Goal: Information Seeking & Learning: Learn about a topic

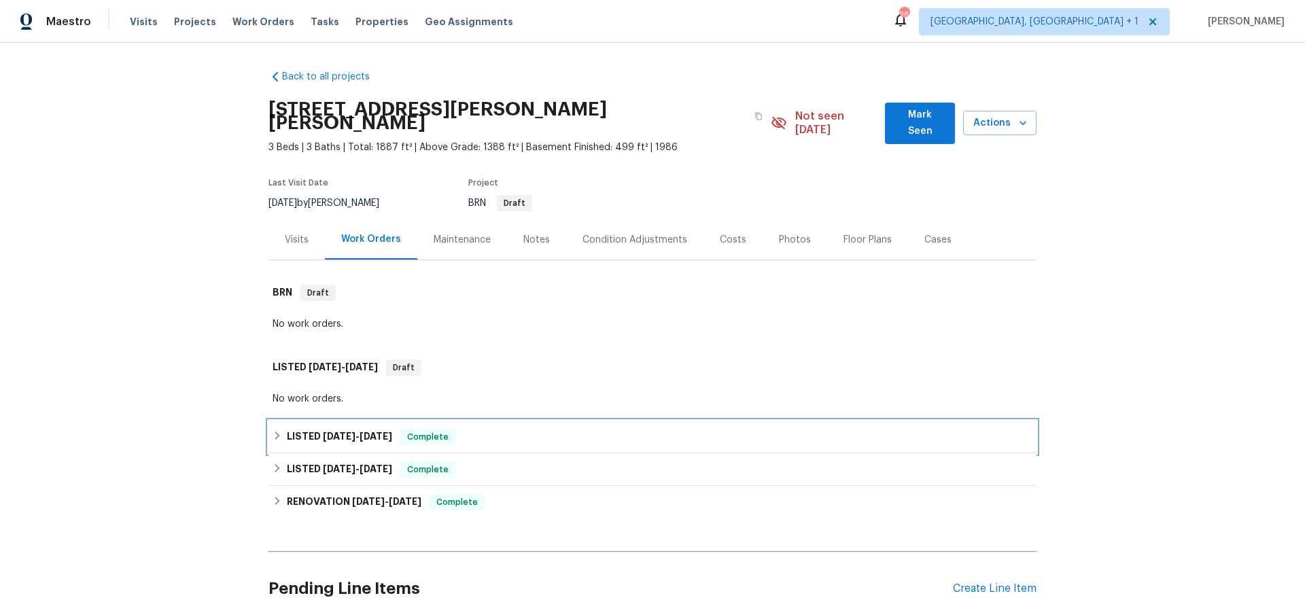
click at [323, 432] on span "[DATE]" at bounding box center [339, 437] width 33 height 10
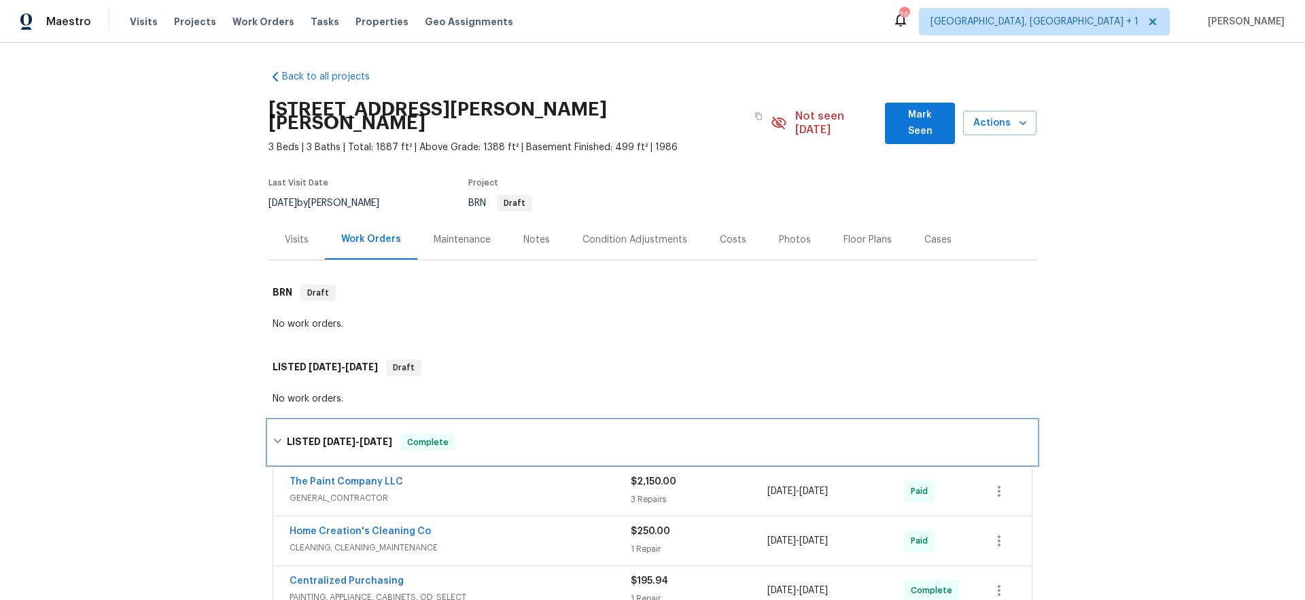
scroll to position [274, 0]
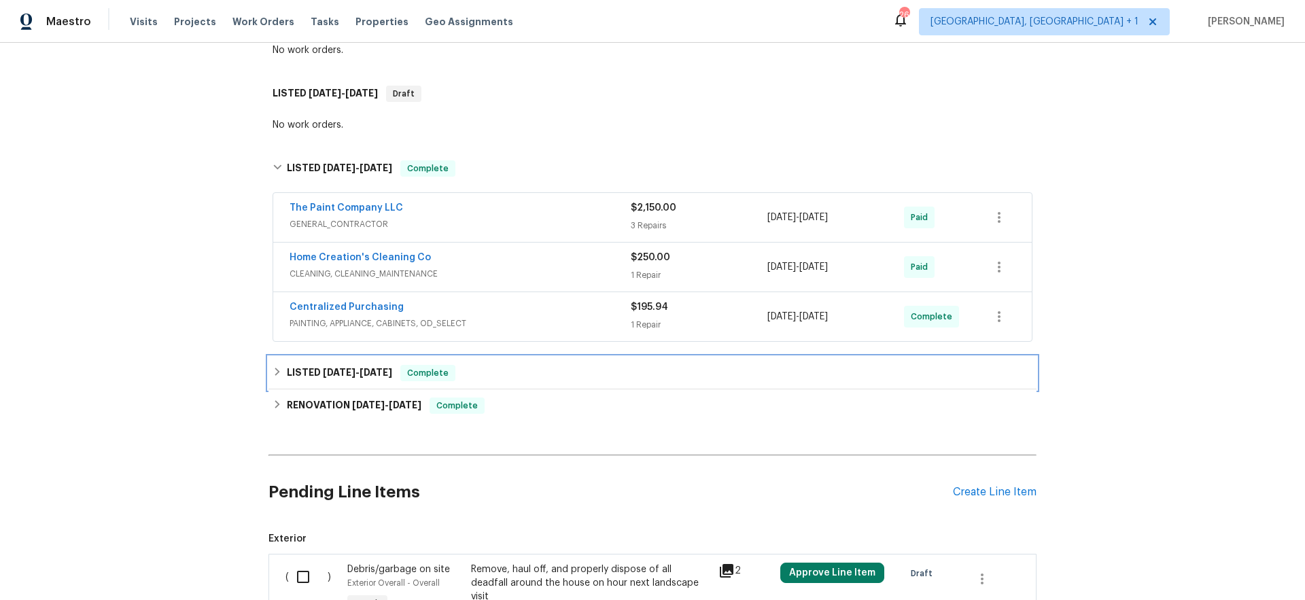
click at [353, 370] on div "LISTED [DATE] - [DATE] Complete" at bounding box center [653, 373] width 768 height 33
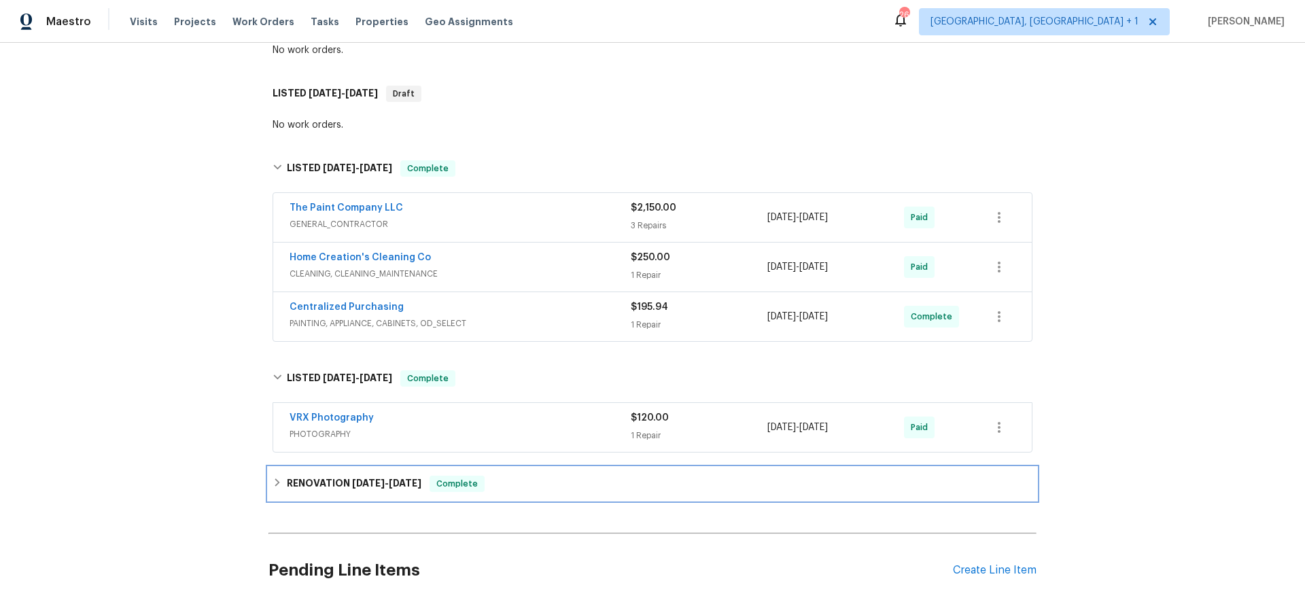
click at [322, 468] on div "RENOVATION [DATE] - [DATE] Complete" at bounding box center [653, 484] width 768 height 33
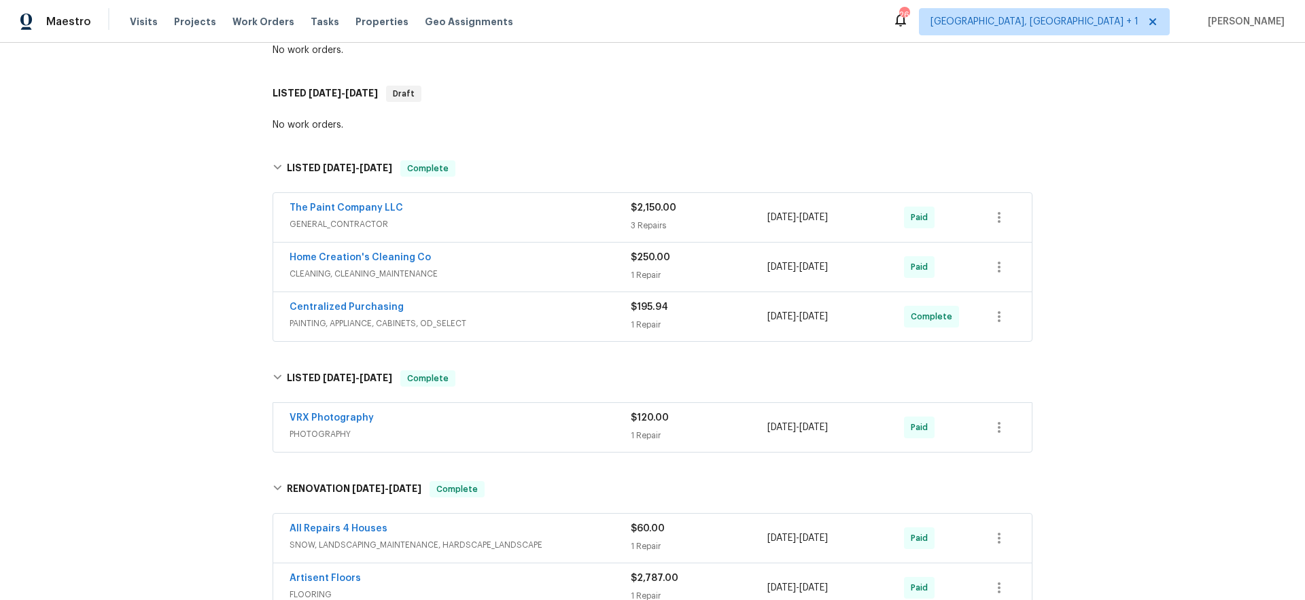
click at [460, 201] on div "The Paint Company LLC" at bounding box center [460, 209] width 341 height 16
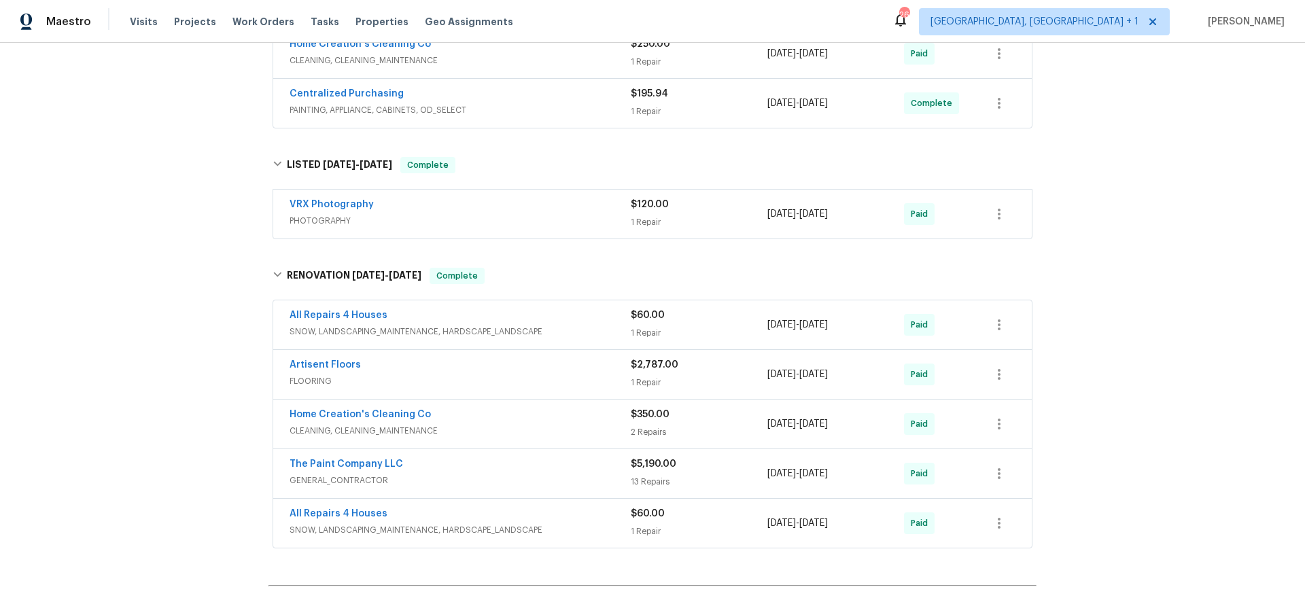
scroll to position [671, 0]
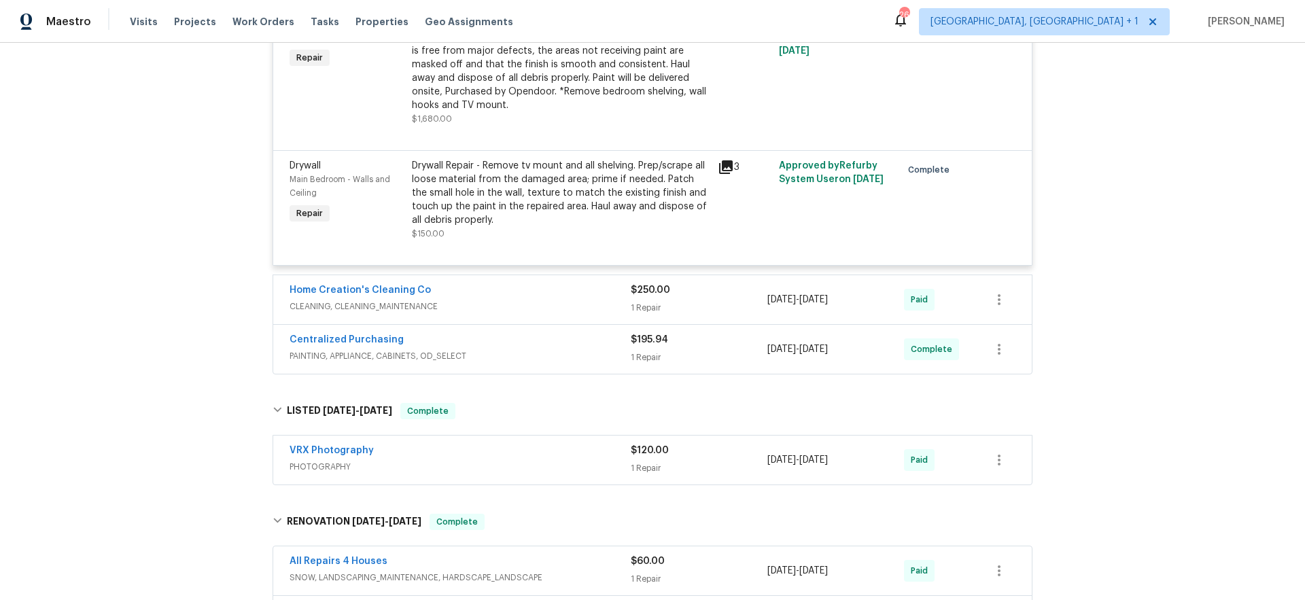
click at [494, 301] on div "Home Creation's Cleaning Co CLEANING, CLEANING_MAINTENANCE" at bounding box center [460, 300] width 341 height 33
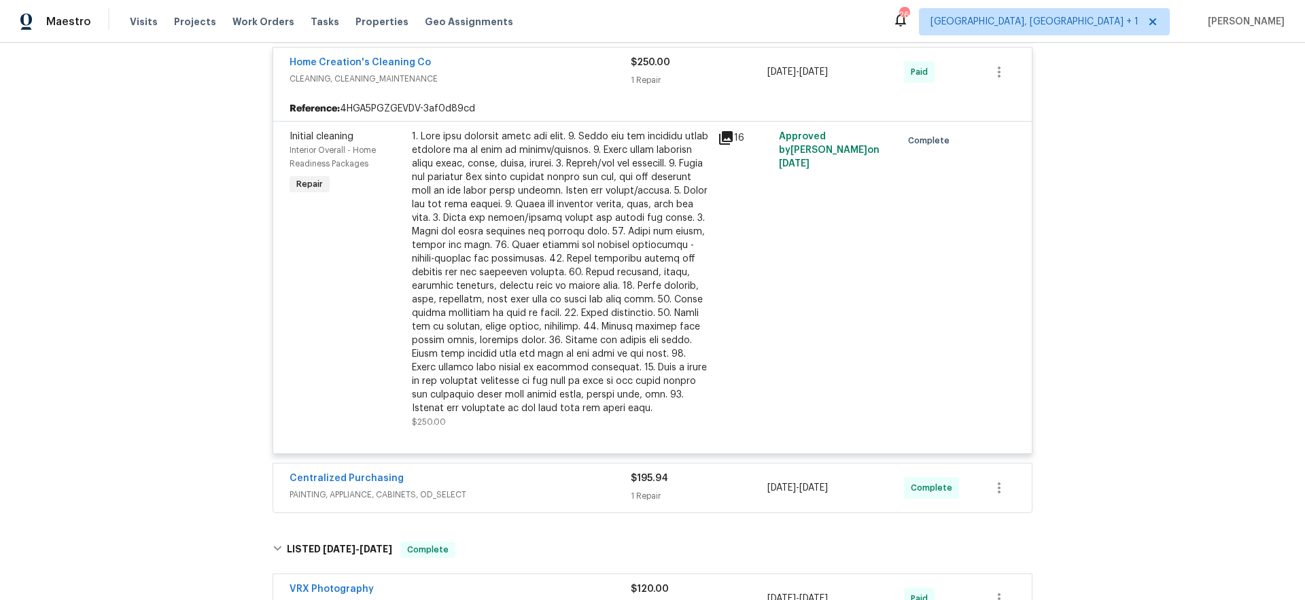
scroll to position [1045, 0]
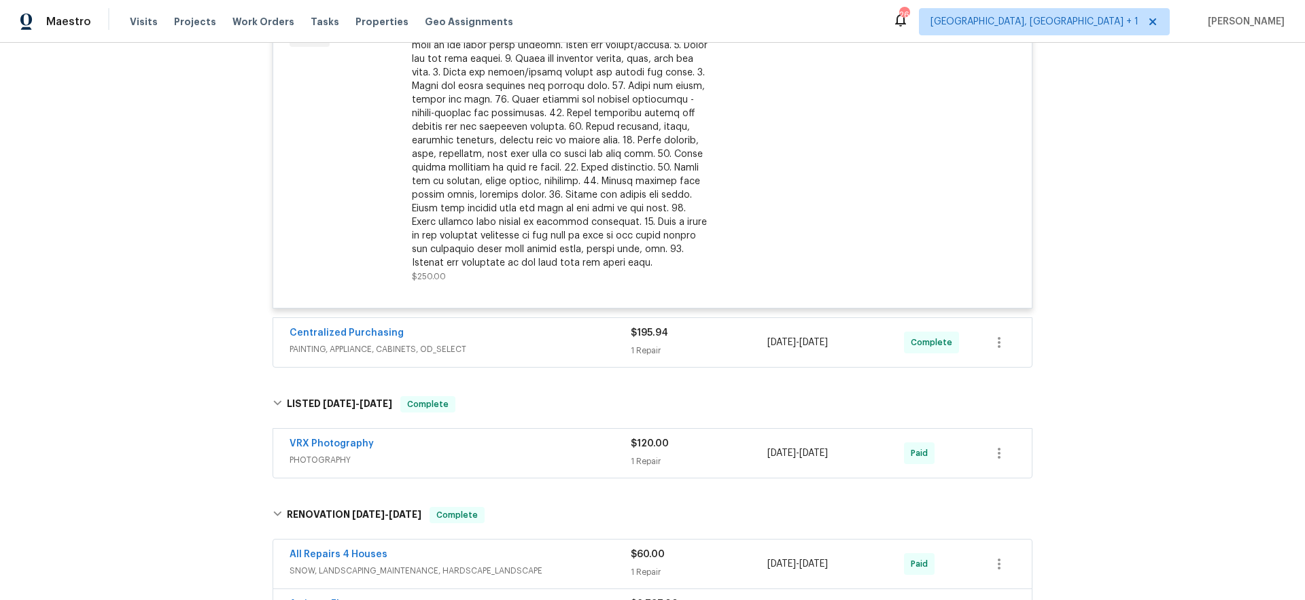
click at [471, 343] on span "PAINTING, APPLIANCE, CABINETS, OD_SELECT" at bounding box center [460, 350] width 341 height 14
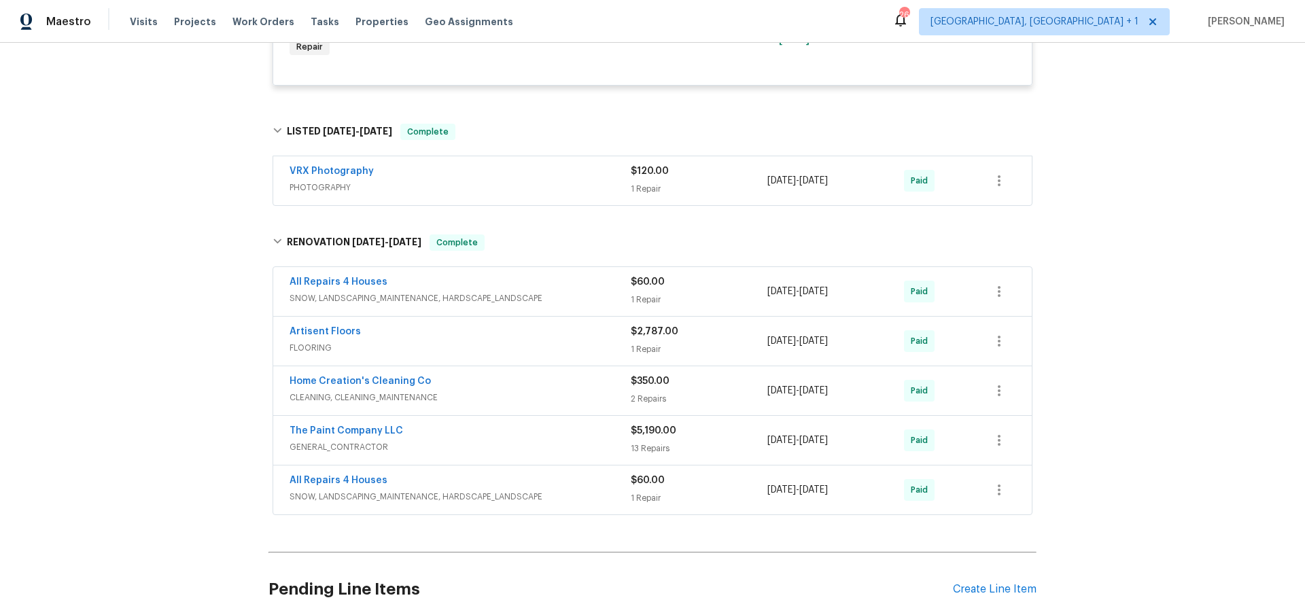
scroll to position [1467, 0]
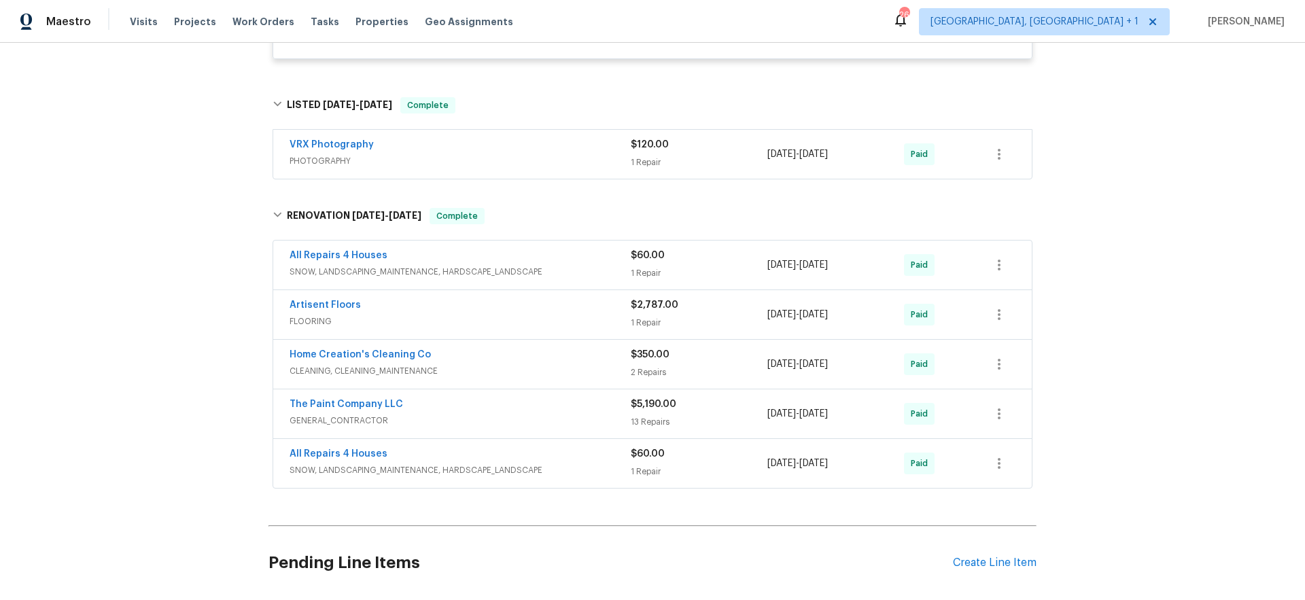
click at [504, 447] on div "All Repairs 4 Houses" at bounding box center [460, 455] width 341 height 16
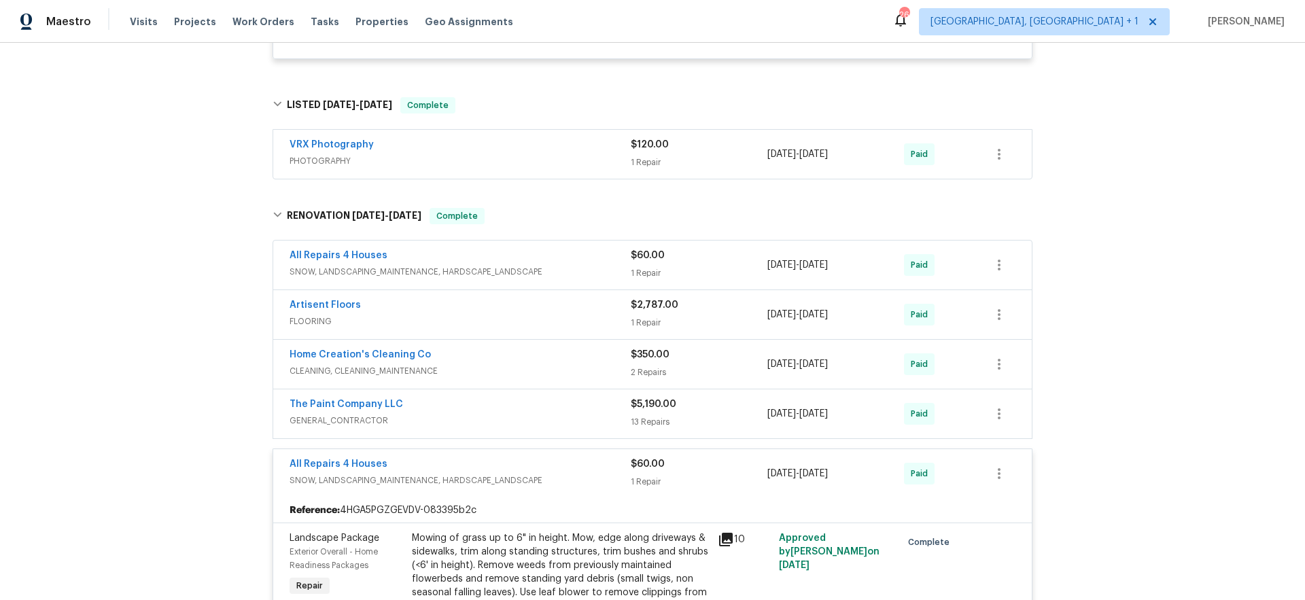
click at [485, 414] on span "GENERAL_CONTRACTOR" at bounding box center [460, 421] width 341 height 14
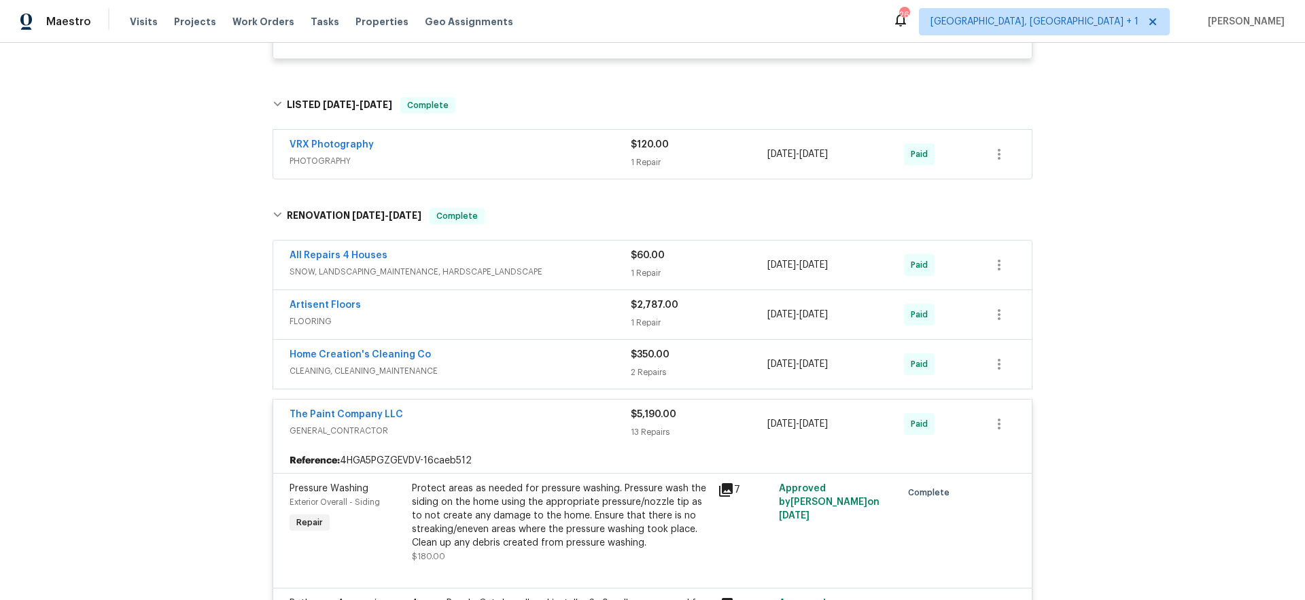
click at [490, 364] on span "CLEANING, CLEANING_MAINTENANCE" at bounding box center [460, 371] width 341 height 14
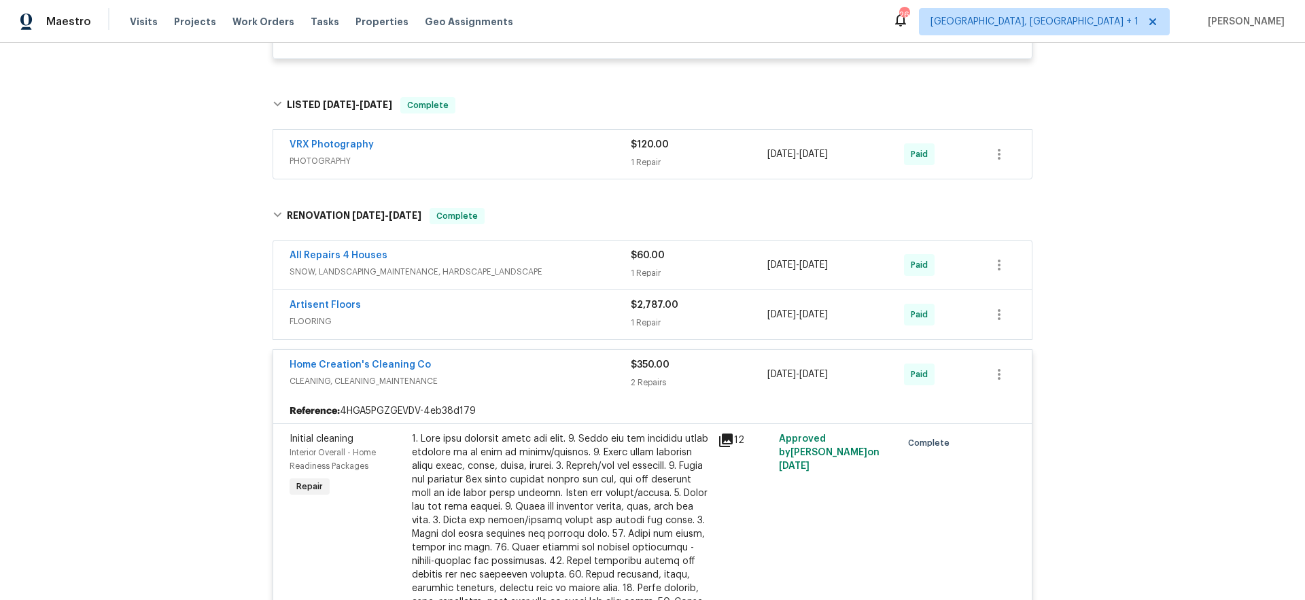
click at [483, 300] on div "Artisent Floors" at bounding box center [460, 306] width 341 height 16
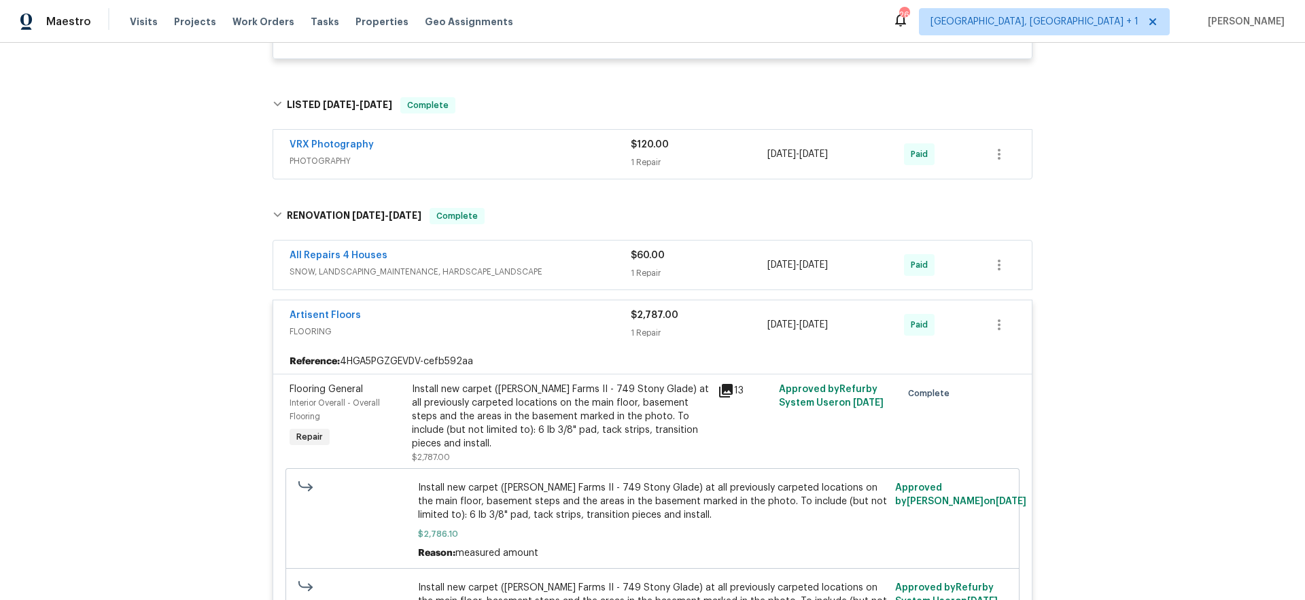
click at [482, 249] on div "All Repairs 4 Houses" at bounding box center [460, 257] width 341 height 16
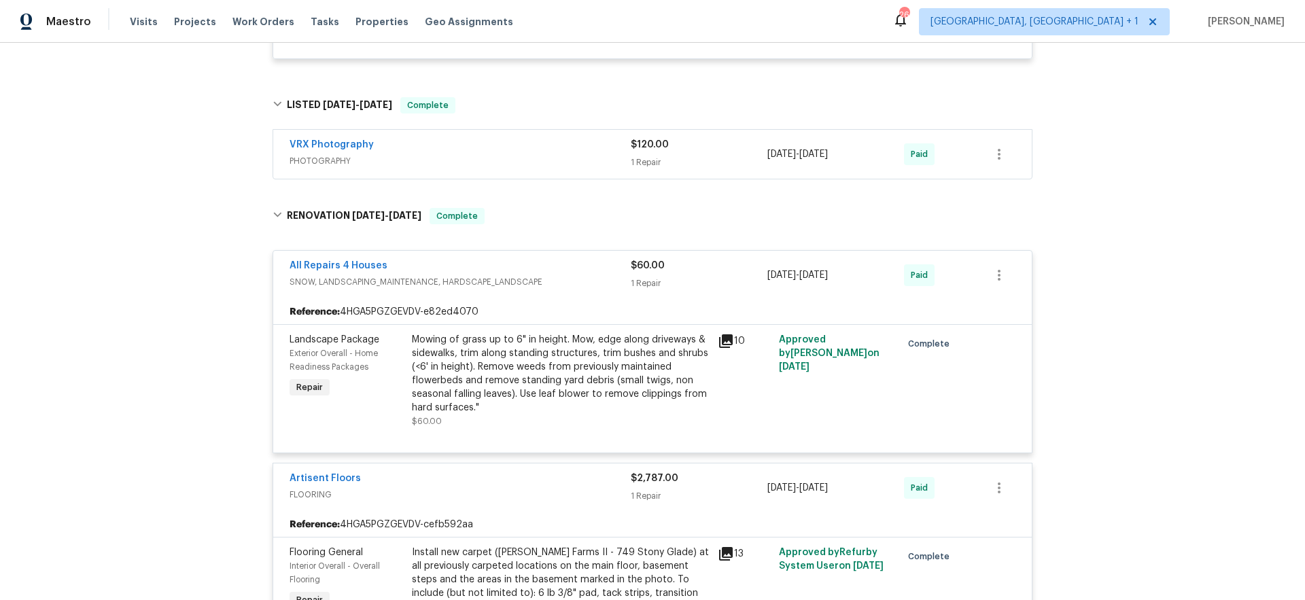
drag, startPoint x: 489, startPoint y: 137, endPoint x: 410, endPoint y: 41, distance: 124.1
click at [489, 138] on div "VRX Photography" at bounding box center [460, 146] width 341 height 16
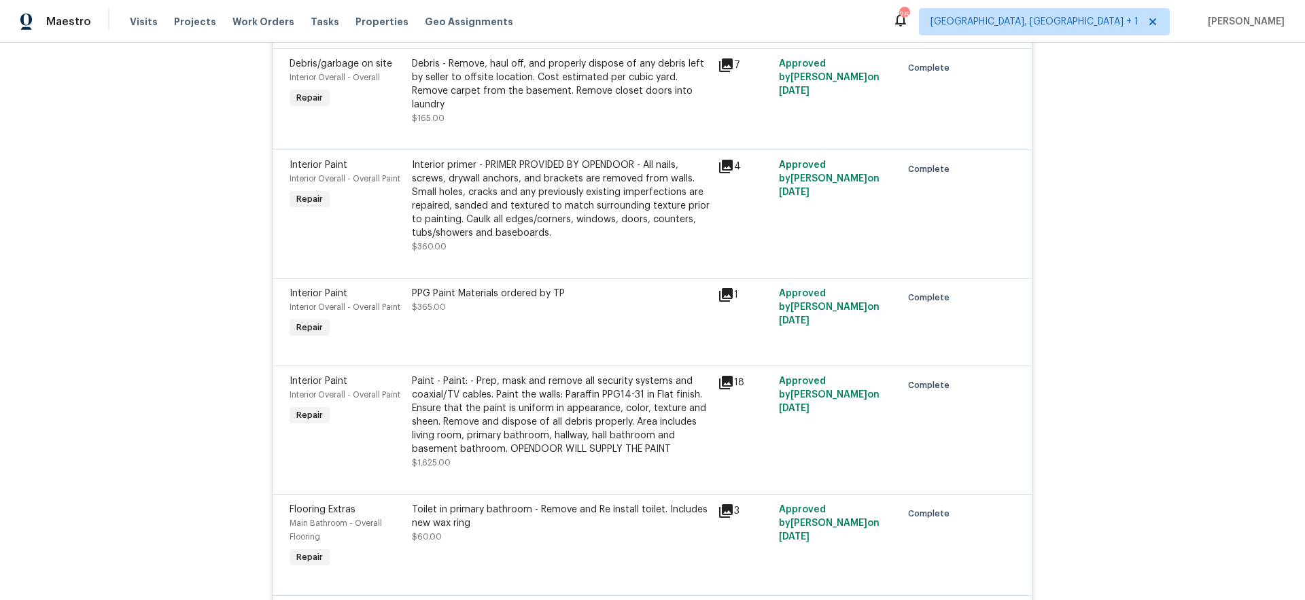
scroll to position [3683, 0]
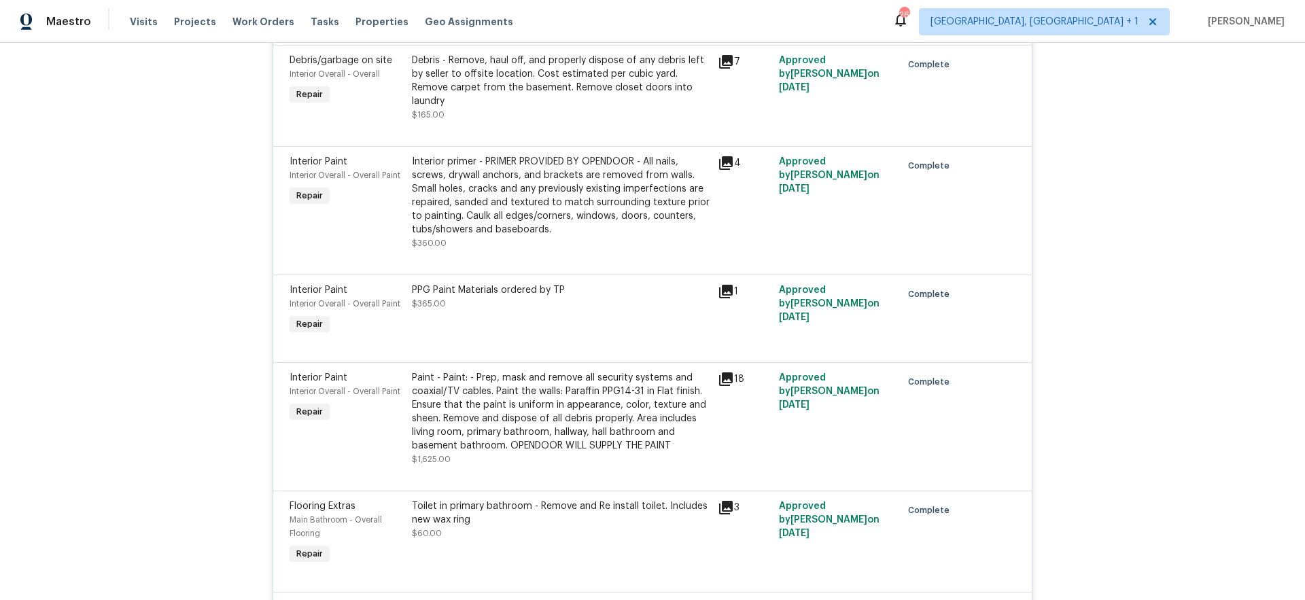
click at [203, 267] on div "Back to all projects [STREET_ADDRESS][PERSON_NAME][PERSON_NAME] 3 Beds | 3 Bath…" at bounding box center [652, 322] width 1305 height 558
